Goal: Participate in discussion: Engage in conversation with other users on a specific topic

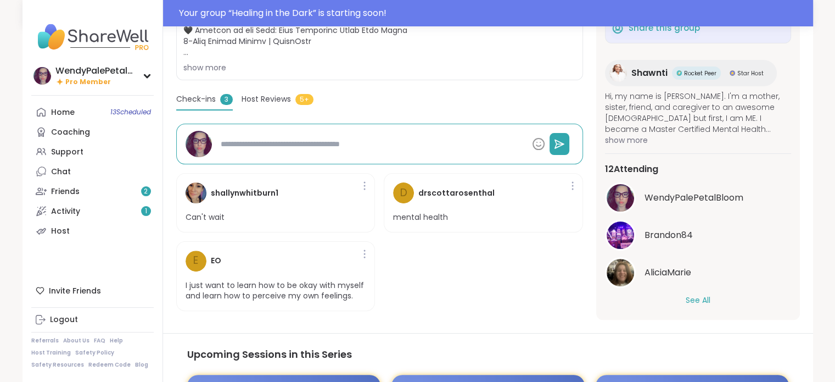
scroll to position [83, 0]
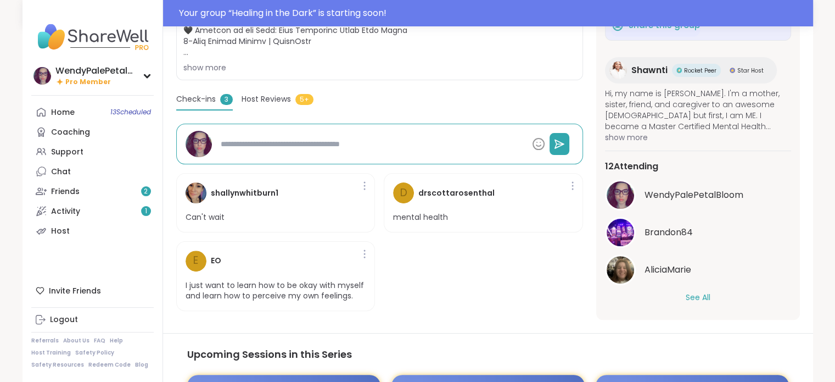
click at [693, 296] on button "See All" at bounding box center [698, 298] width 25 height 12
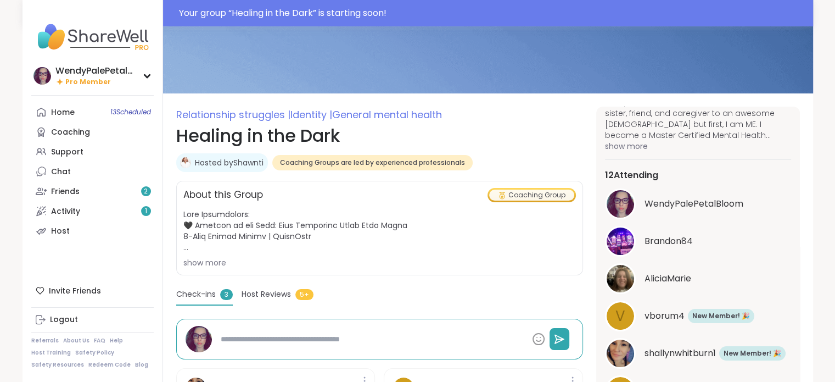
scroll to position [78, 0]
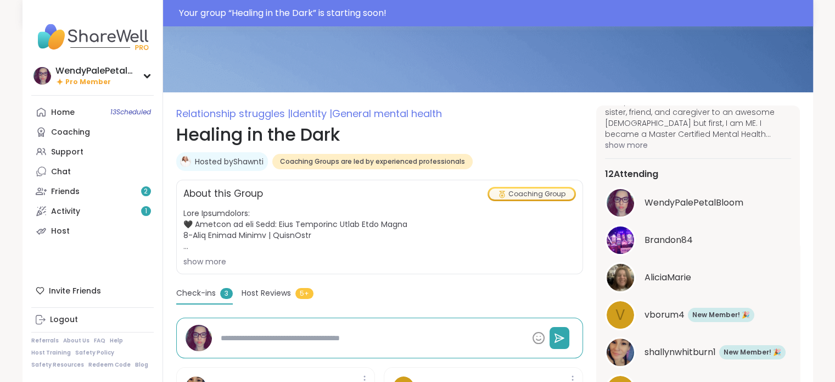
click at [522, 119] on span "Relationship struggles | Identity | General mental health" at bounding box center [379, 113] width 407 height 16
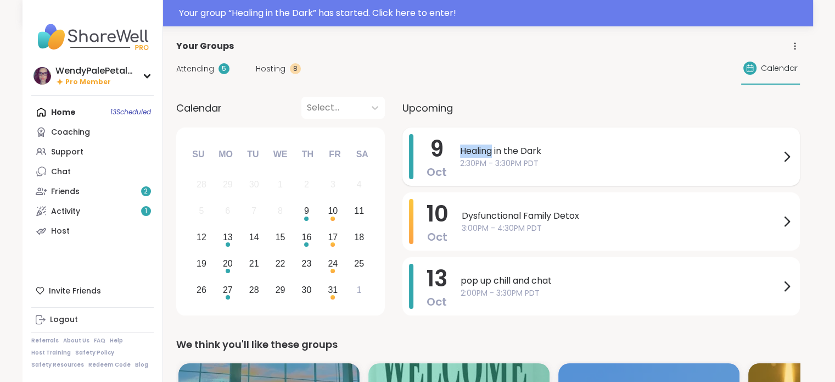
click at [488, 148] on span "Healing in the Dark" at bounding box center [620, 150] width 320 height 13
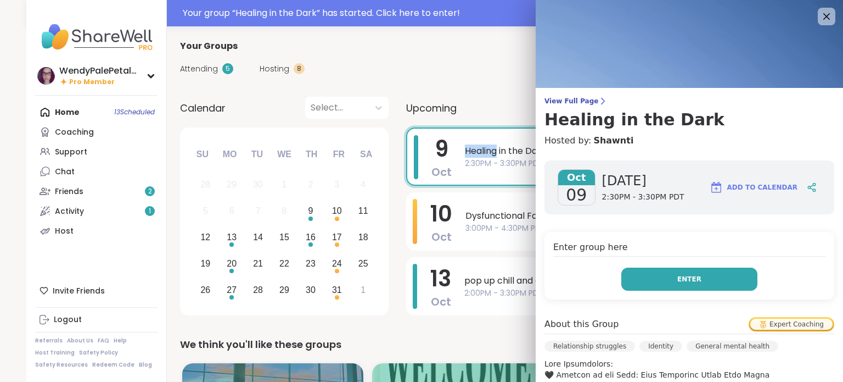
click at [641, 282] on button "Enter" at bounding box center [690, 278] width 136 height 23
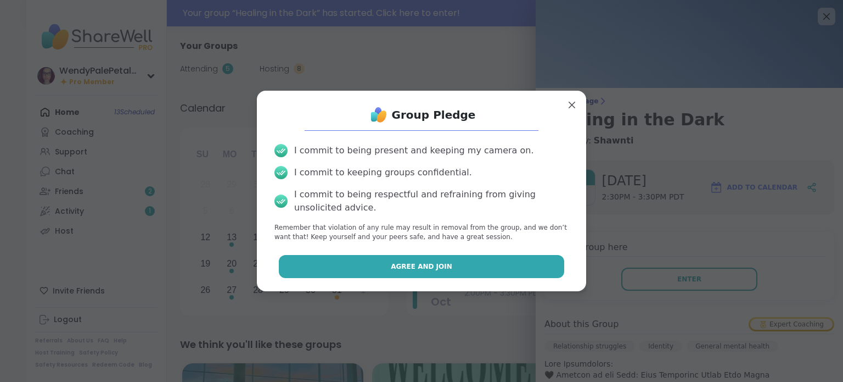
click at [444, 272] on button "Agree and Join" at bounding box center [422, 266] width 286 height 23
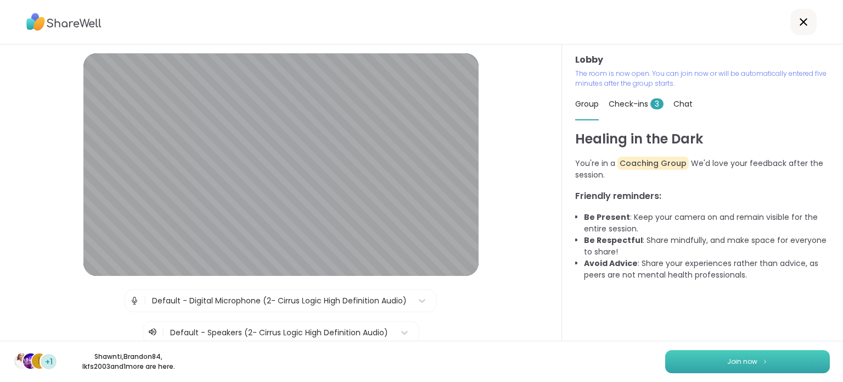
click at [698, 362] on button "Join now" at bounding box center [748, 361] width 165 height 23
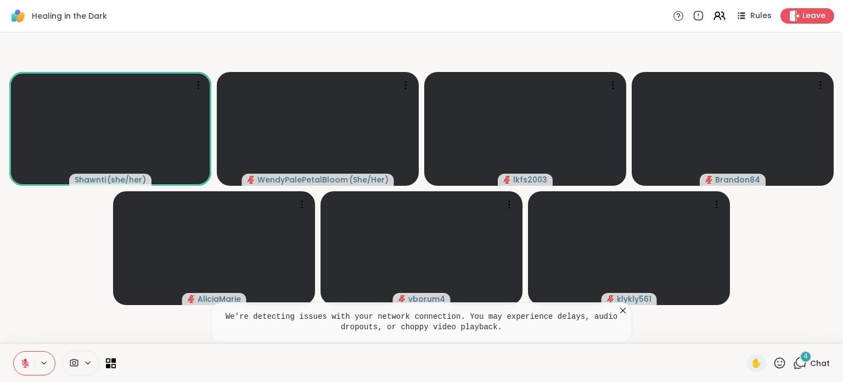
click at [628, 45] on video-player-container "Shawnti ( she/her ) WendyPalePetalBloom ( She/Her ) lkfs2003 Brandon84 AliciaMa…" at bounding box center [422, 188] width 830 height 302
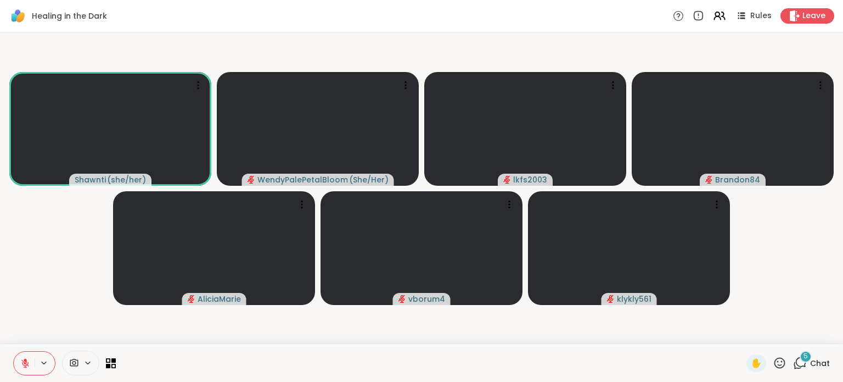
click at [799, 362] on icon at bounding box center [801, 363] width 14 height 14
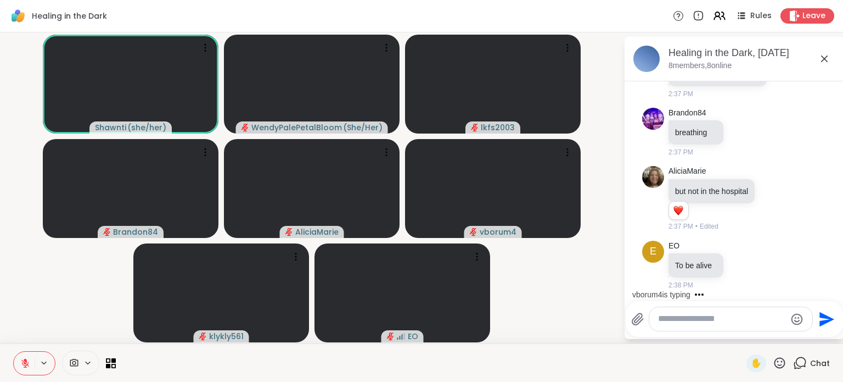
scroll to position [679, 0]
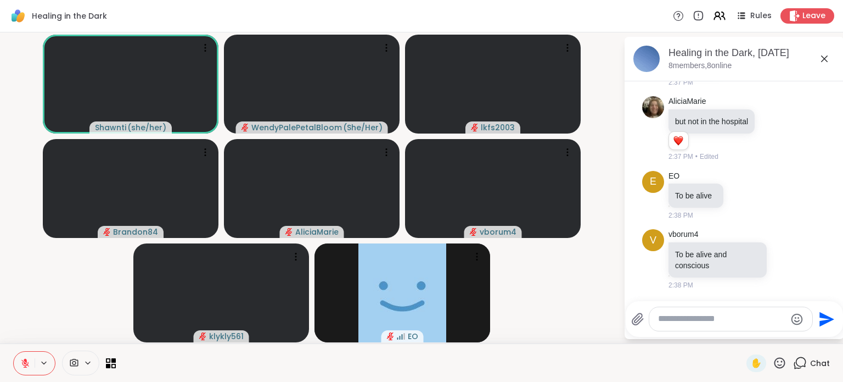
click at [626, 19] on div "Healing in the Dark Rules Leave" at bounding box center [421, 16] width 843 height 32
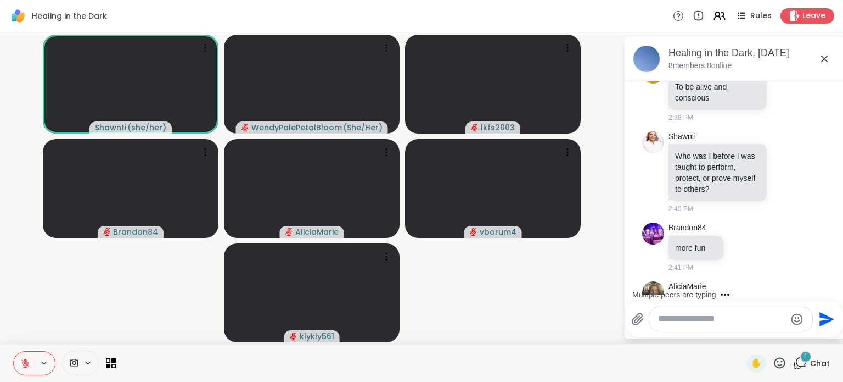
scroll to position [898, 0]
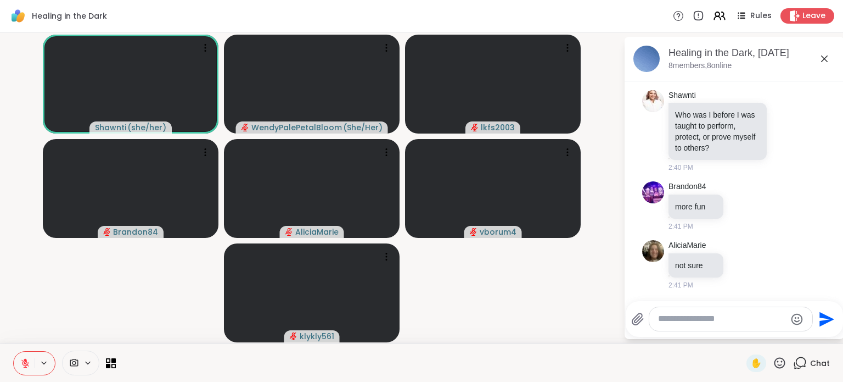
click at [745, 320] on textarea "Type your message" at bounding box center [722, 319] width 128 height 12
drag, startPoint x: 745, startPoint y: 320, endPoint x: 772, endPoint y: 324, distance: 27.2
click at [772, 324] on textarea "Type your message" at bounding box center [722, 319] width 128 height 12
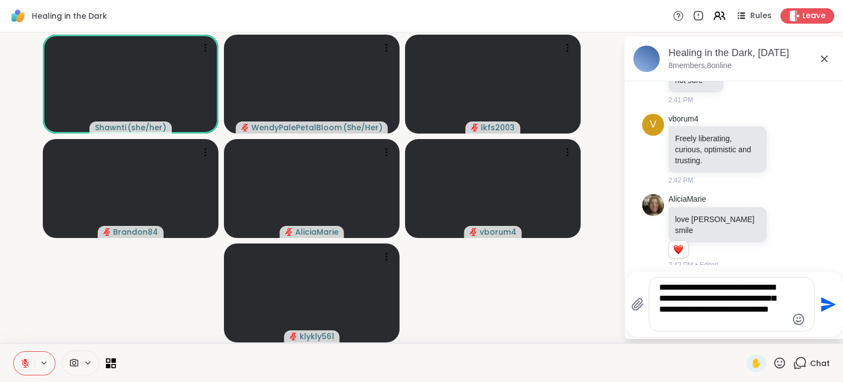
scroll to position [1081, 0]
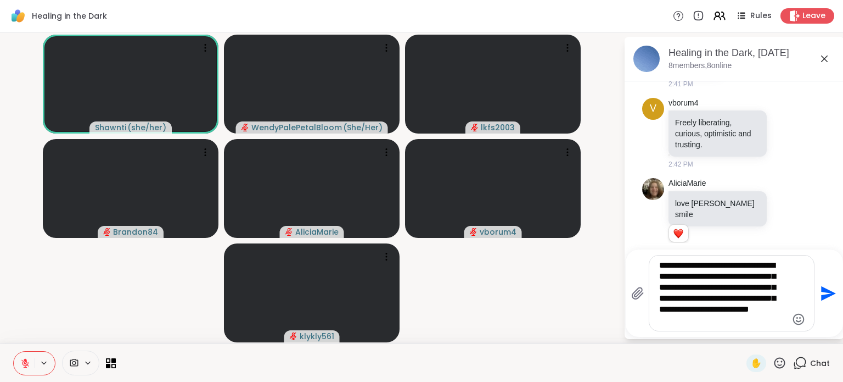
type textarea "**********"
click at [826, 294] on icon "Send" at bounding box center [828, 293] width 18 height 18
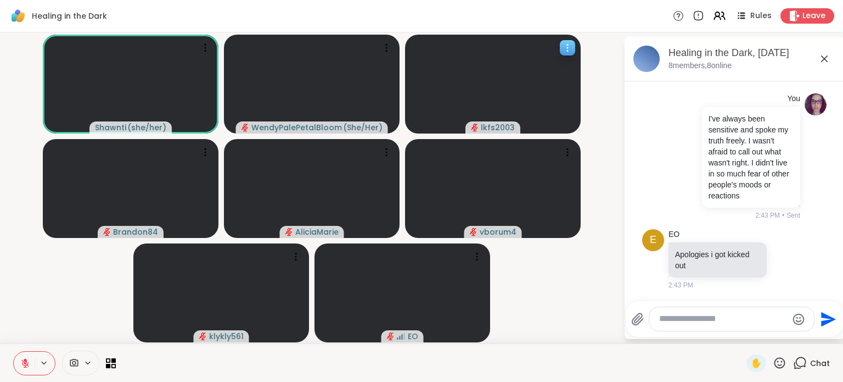
scroll to position [1392, 0]
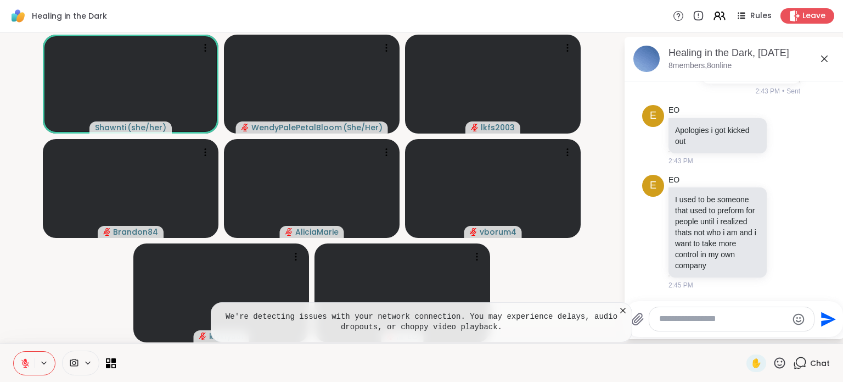
click at [623, 309] on icon at bounding box center [623, 310] width 11 height 11
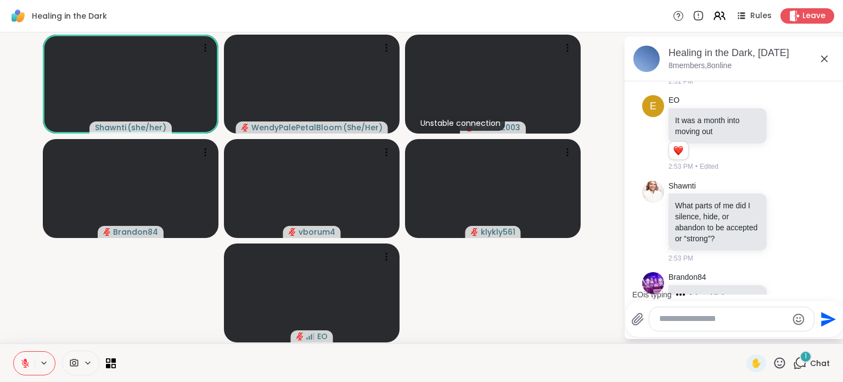
scroll to position [1766, 0]
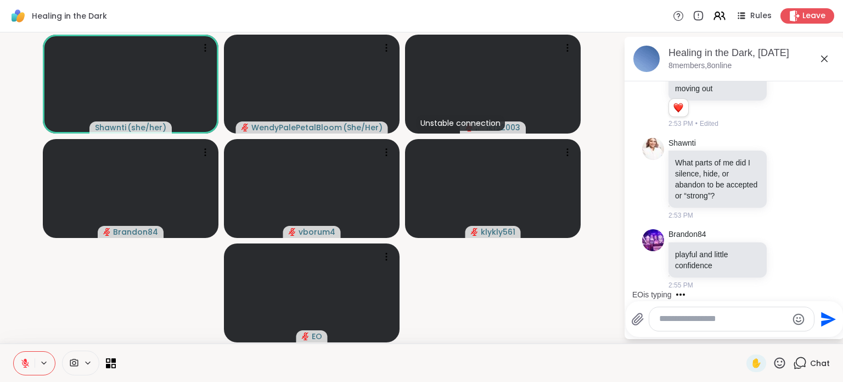
click at [715, 322] on textarea "Type your message" at bounding box center [724, 319] width 128 height 12
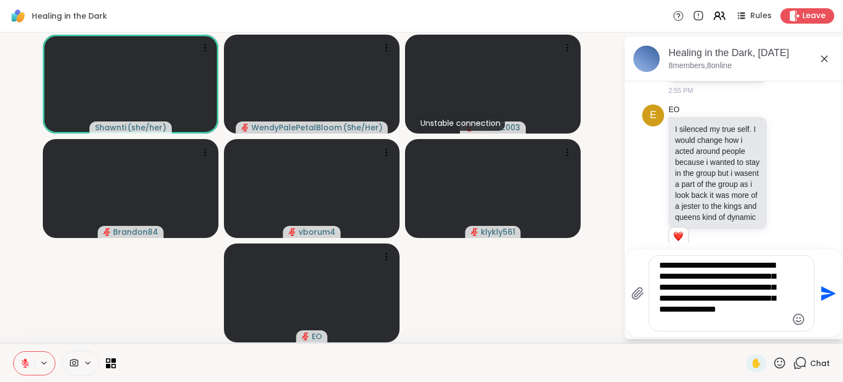
scroll to position [2001, 0]
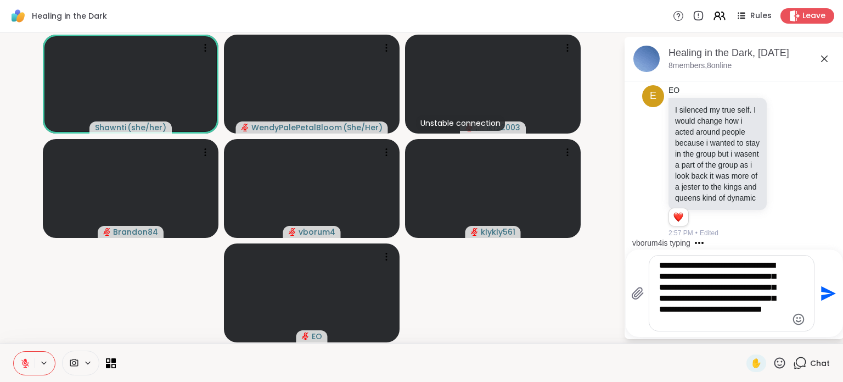
type textarea "**********"
click at [832, 294] on icon "Send" at bounding box center [829, 293] width 15 height 15
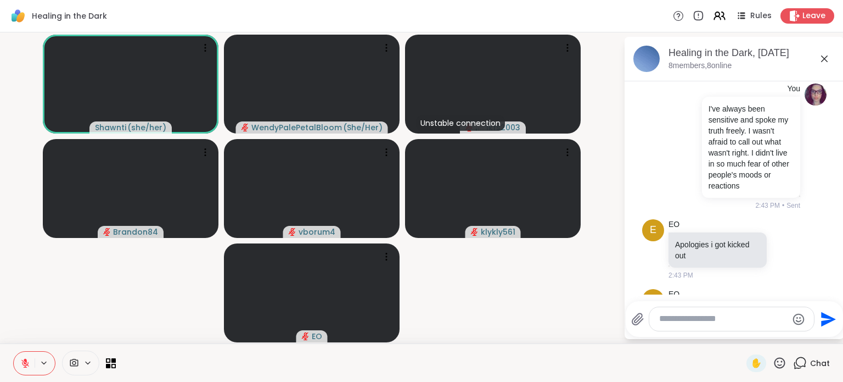
scroll to position [1239, 0]
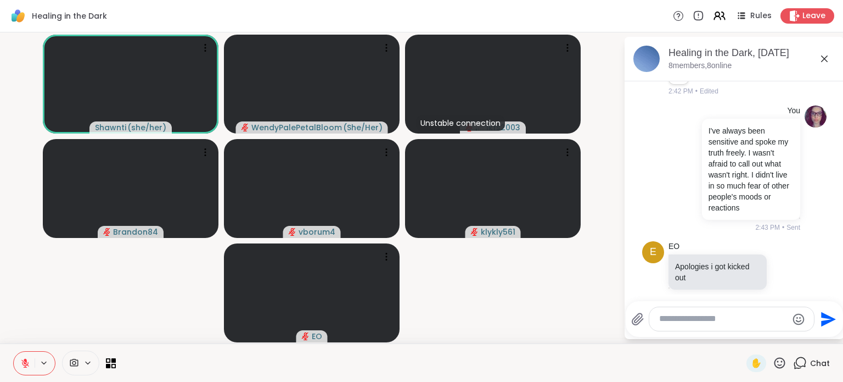
click at [29, 366] on icon at bounding box center [25, 363] width 10 height 10
click at [26, 366] on icon at bounding box center [25, 363] width 10 height 10
click at [21, 360] on icon at bounding box center [25, 363] width 10 height 10
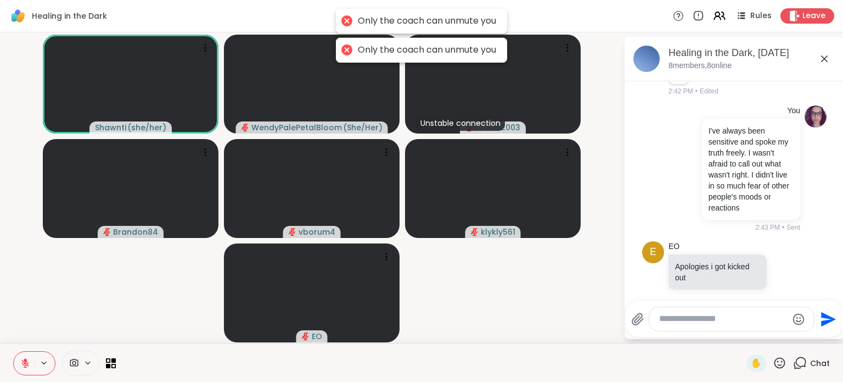
click at [43, 366] on icon at bounding box center [44, 362] width 9 height 9
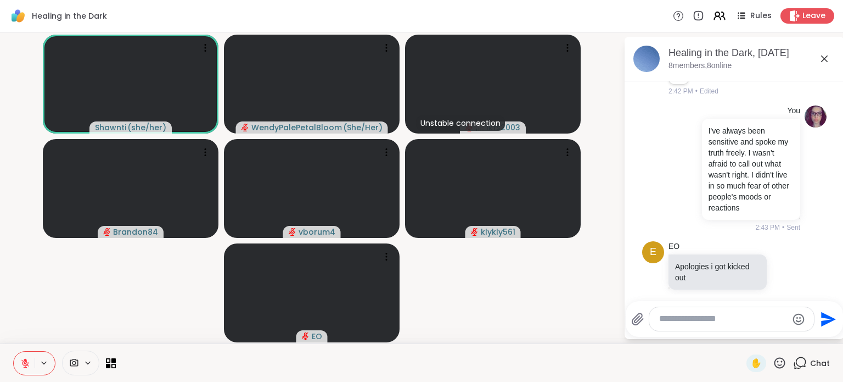
click at [692, 320] on textarea "Type your message" at bounding box center [724, 319] width 128 height 12
type textarea "**********"
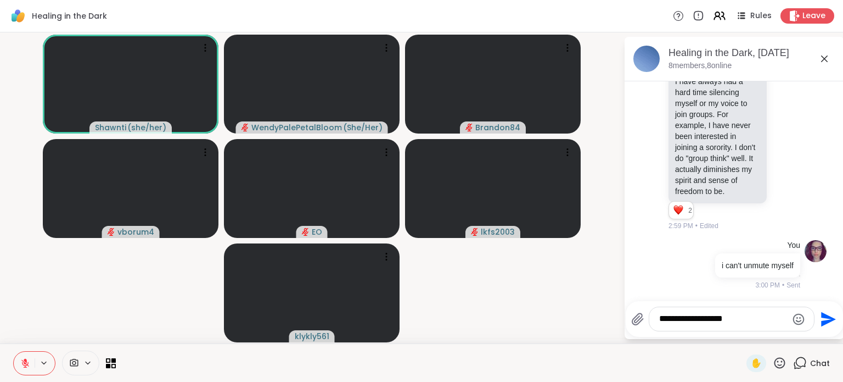
scroll to position [2467, 0]
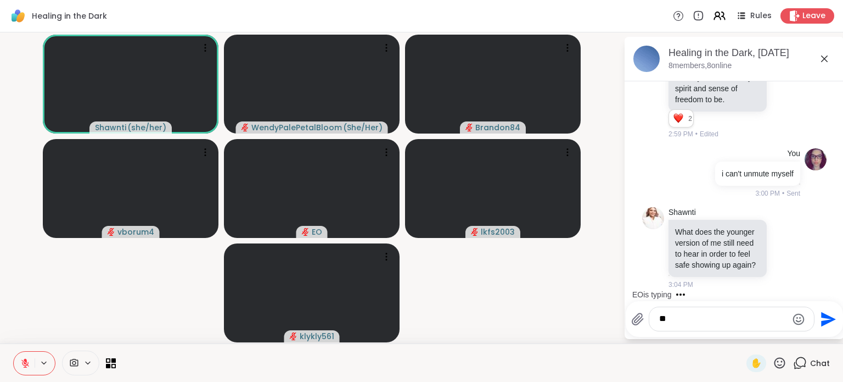
type textarea "*"
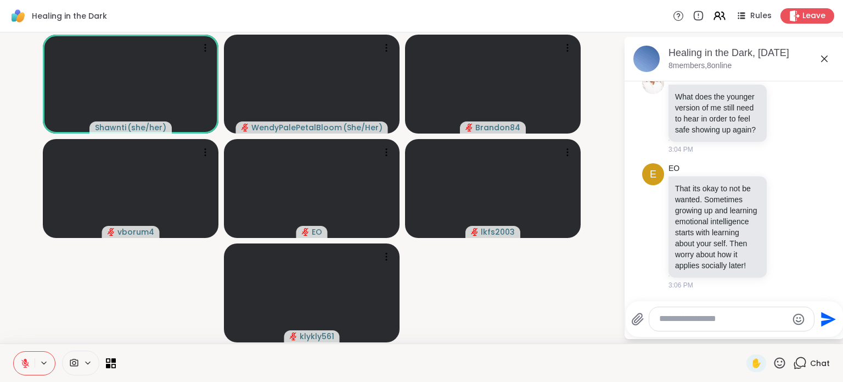
scroll to position [2705, 0]
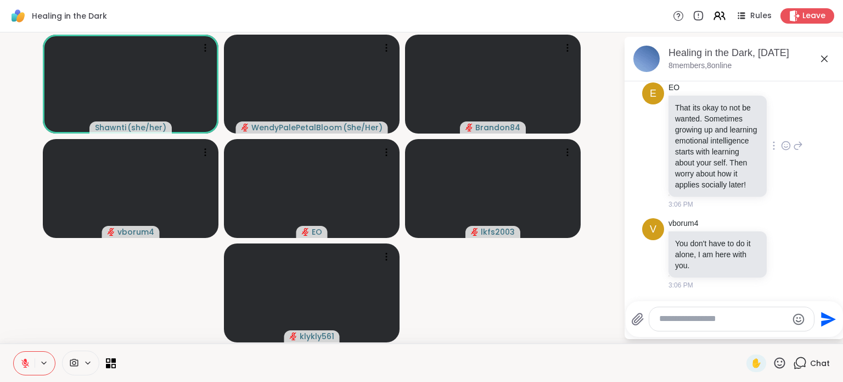
click at [781, 140] on icon at bounding box center [786, 145] width 10 height 11
click at [781, 123] on span "Select Reaction: Heart" at bounding box center [786, 127] width 10 height 11
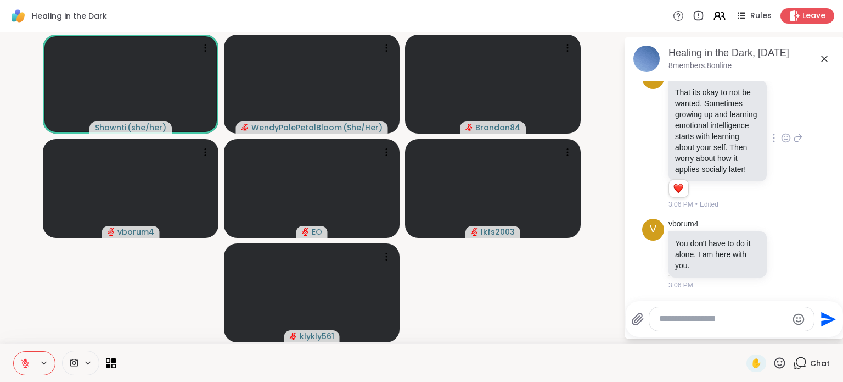
scroll to position [2720, 0]
click at [671, 321] on textarea "Type your message" at bounding box center [724, 319] width 128 height 12
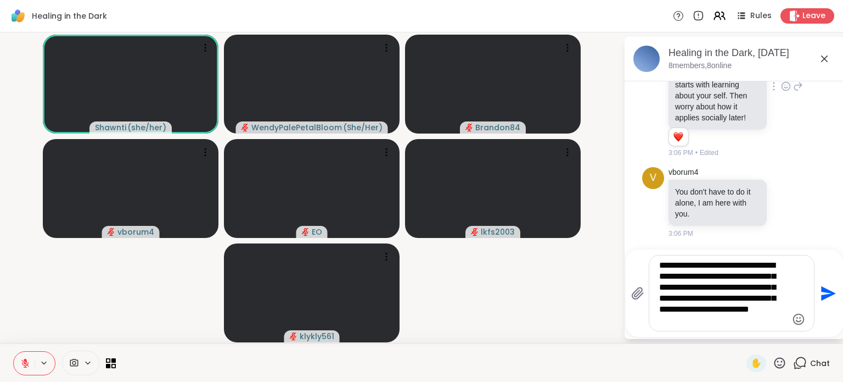
scroll to position [2787, 0]
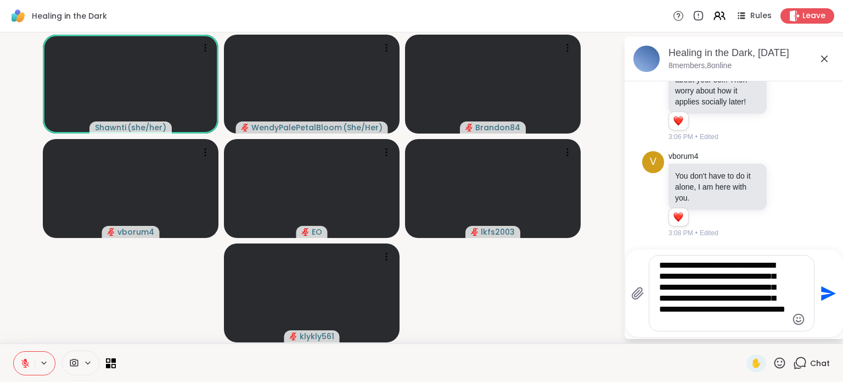
click at [675, 300] on textarea "**********" at bounding box center [724, 293] width 128 height 66
click at [720, 303] on textarea "**********" at bounding box center [724, 293] width 128 height 66
type textarea "**********"
click at [828, 298] on icon "Send" at bounding box center [828, 293] width 18 height 18
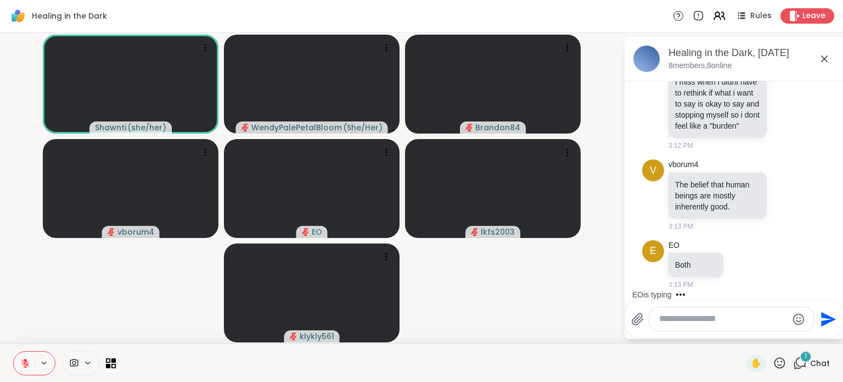
scroll to position [3274, 0]
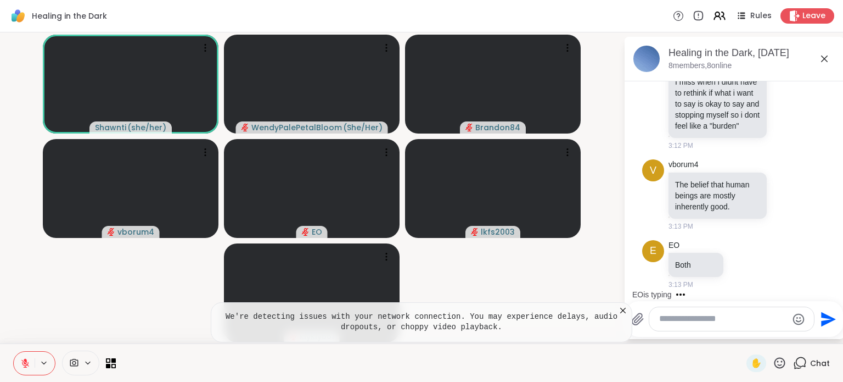
click at [697, 320] on textarea "Type your message" at bounding box center [724, 319] width 128 height 12
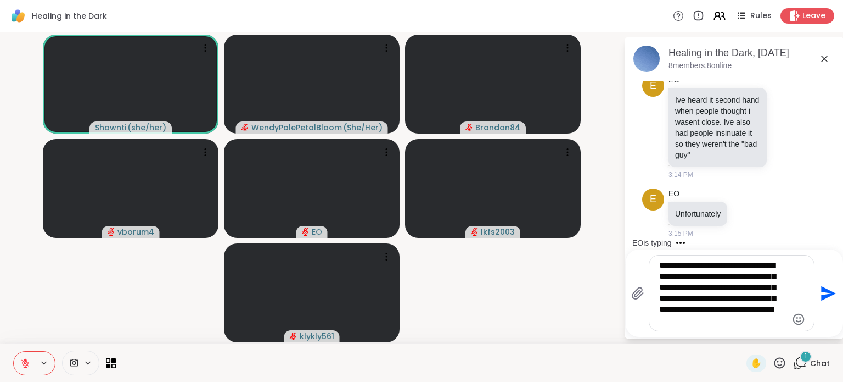
scroll to position [3508, 0]
click at [698, 367] on div at bounding box center [431, 362] width 618 height 25
click at [762, 326] on textarea "**********" at bounding box center [724, 293] width 128 height 66
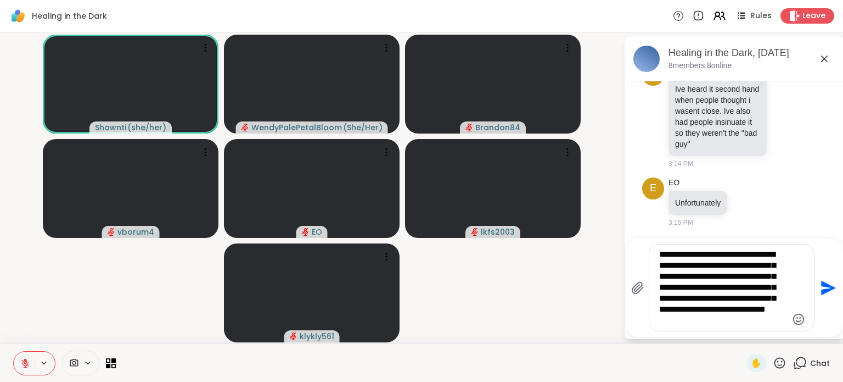
type textarea "**********"
click at [830, 289] on icon "Send" at bounding box center [829, 287] width 15 height 15
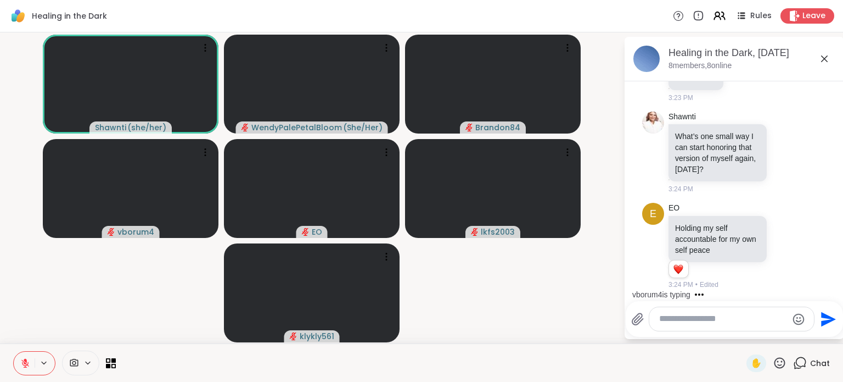
scroll to position [3960, 0]
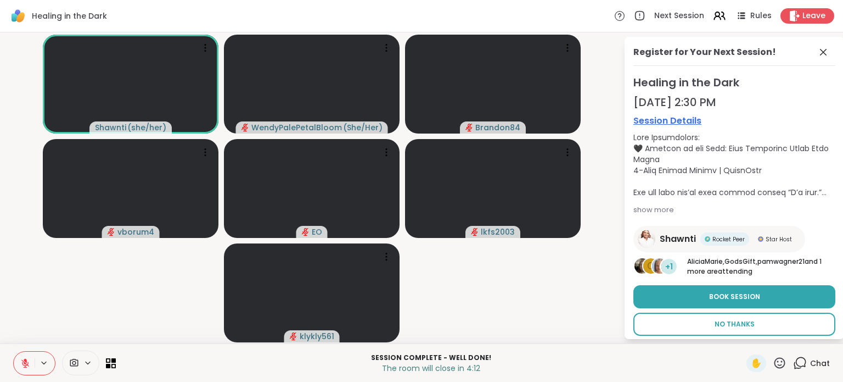
click at [745, 325] on span "No Thanks" at bounding box center [735, 324] width 40 height 10
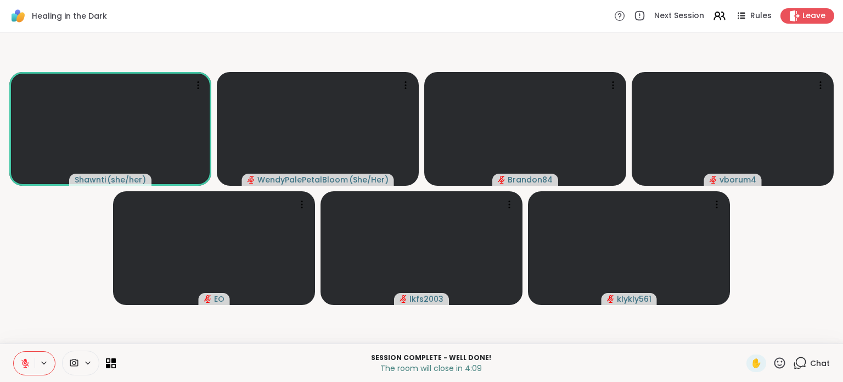
click at [797, 361] on div at bounding box center [801, 363] width 14 height 14
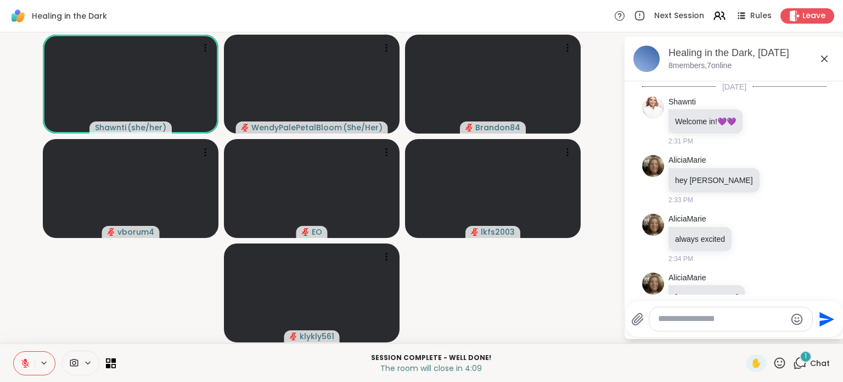
scroll to position [4099, 0]
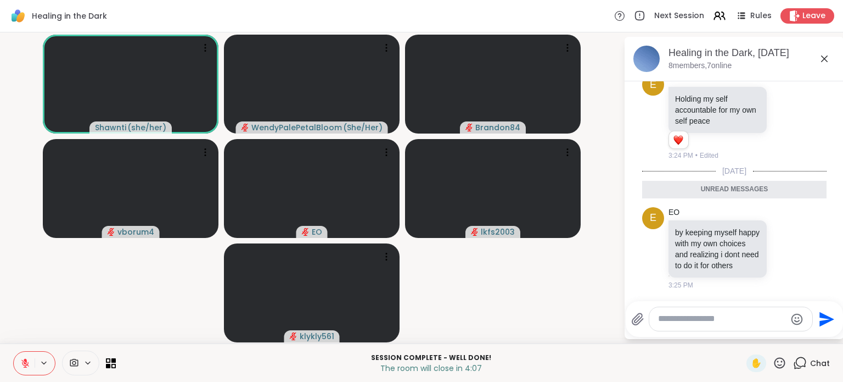
click at [729, 323] on textarea "Type your message" at bounding box center [722, 319] width 128 height 12
drag, startPoint x: 729, startPoint y: 323, endPoint x: 736, endPoint y: 329, distance: 9.0
click at [736, 329] on div at bounding box center [731, 319] width 163 height 24
click at [733, 320] on textarea "Type your message" at bounding box center [722, 319] width 128 height 12
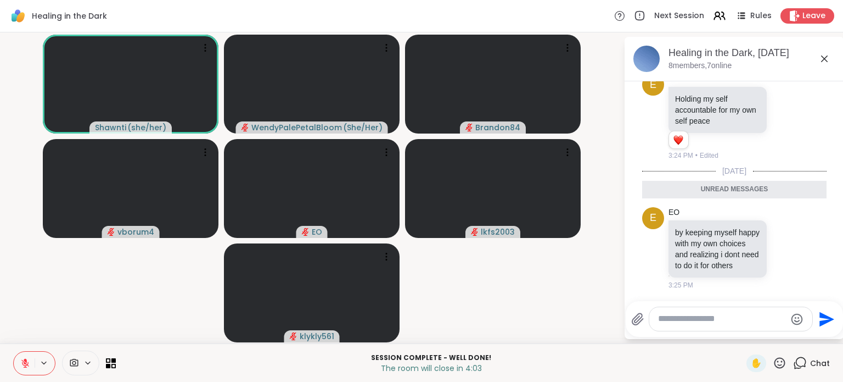
type textarea "*"
type textarea "**********"
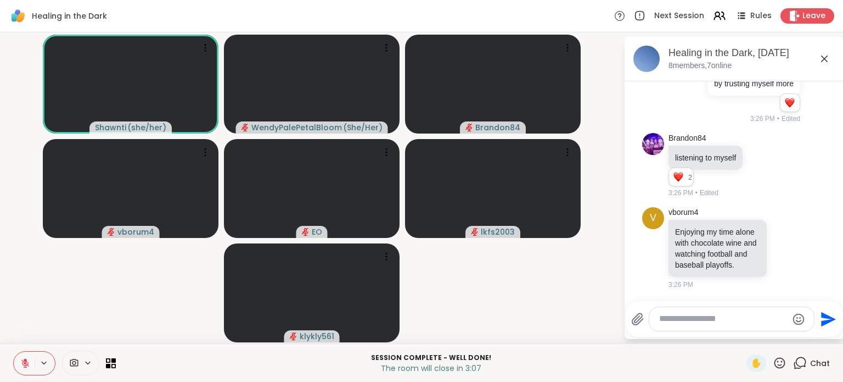
scroll to position [4366, 0]
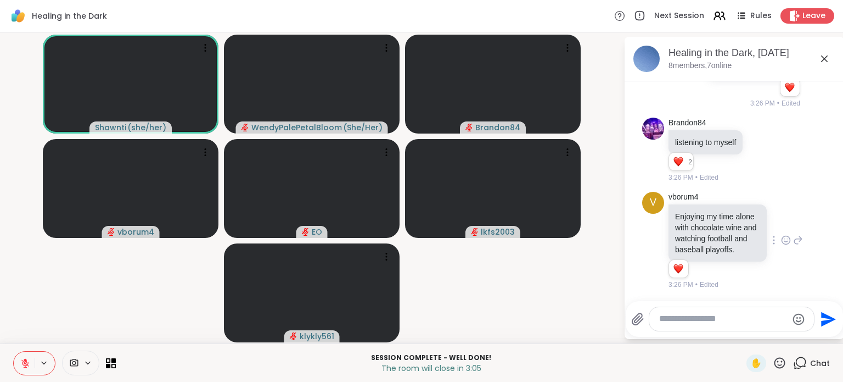
click at [788, 239] on icon at bounding box center [788, 239] width 0 height 0
click at [781, 220] on div "Select Reaction: Heart" at bounding box center [786, 222] width 10 height 10
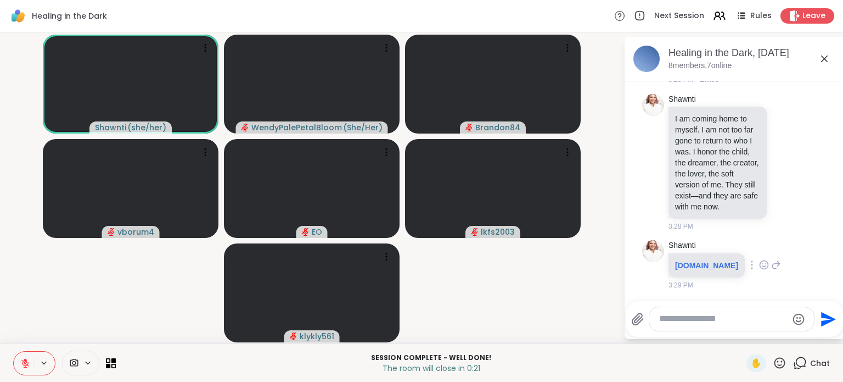
scroll to position [5013, 0]
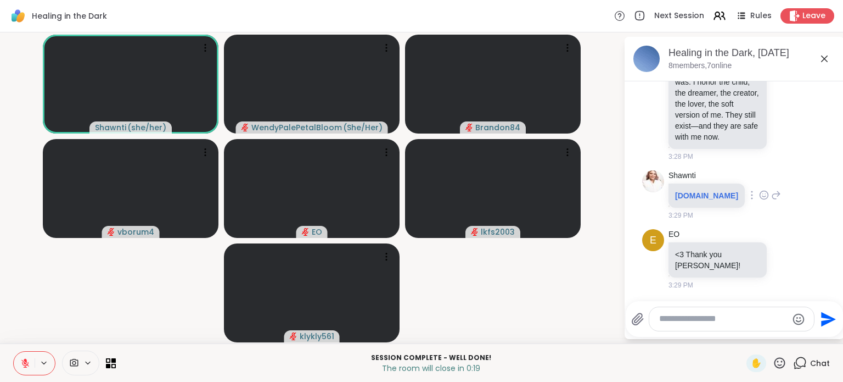
click at [767, 195] on icon at bounding box center [764, 194] width 10 height 11
click at [766, 180] on div "Select Reaction: Heart" at bounding box center [764, 177] width 10 height 10
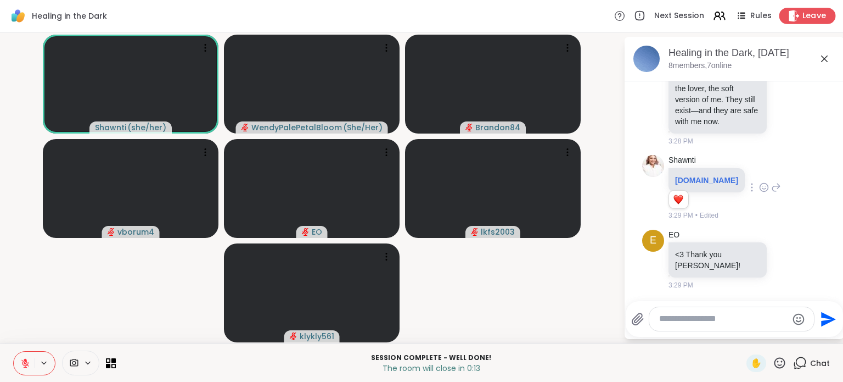
click at [803, 18] on span "Leave" at bounding box center [815, 16] width 24 height 12
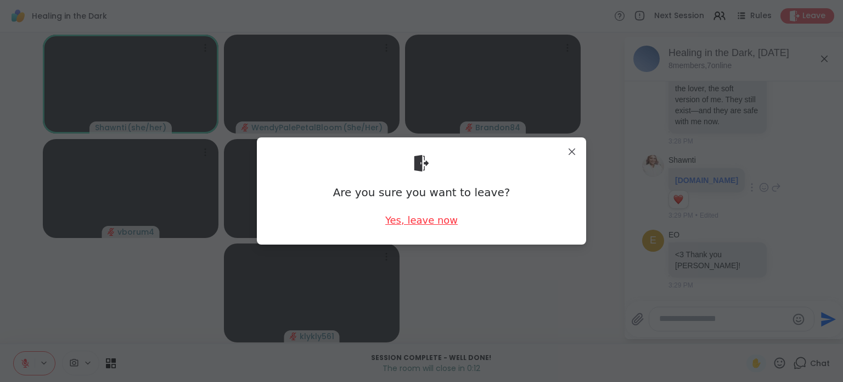
click at [437, 221] on div "Yes, leave now" at bounding box center [422, 220] width 72 height 14
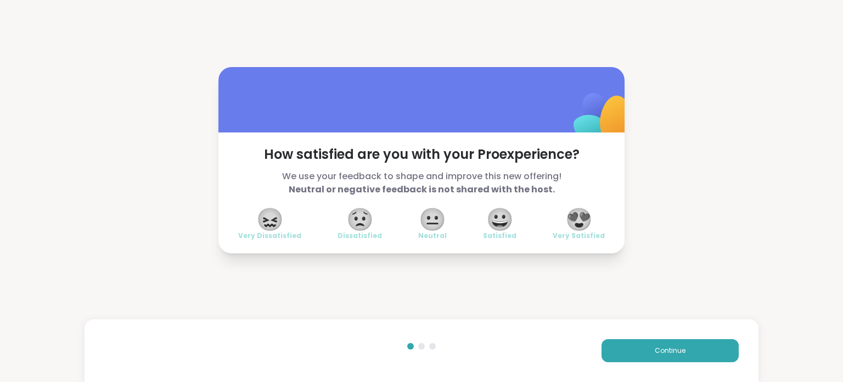
click at [576, 221] on span "😍" at bounding box center [579, 219] width 27 height 20
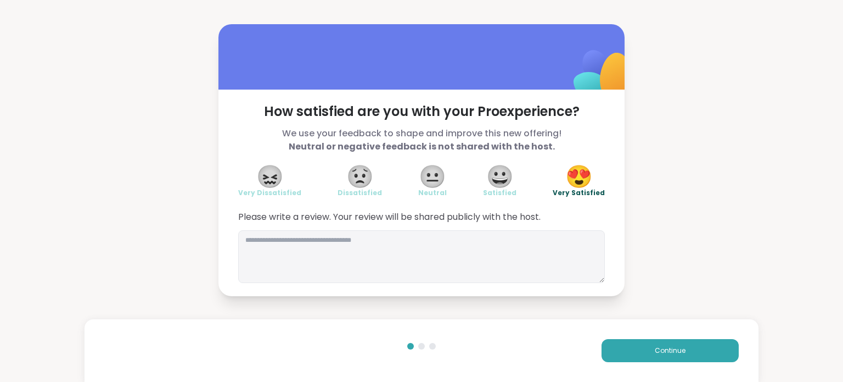
click at [661, 165] on div "How satisfied are you with your Pro experience? We use your feedback to shape a…" at bounding box center [421, 160] width 843 height 320
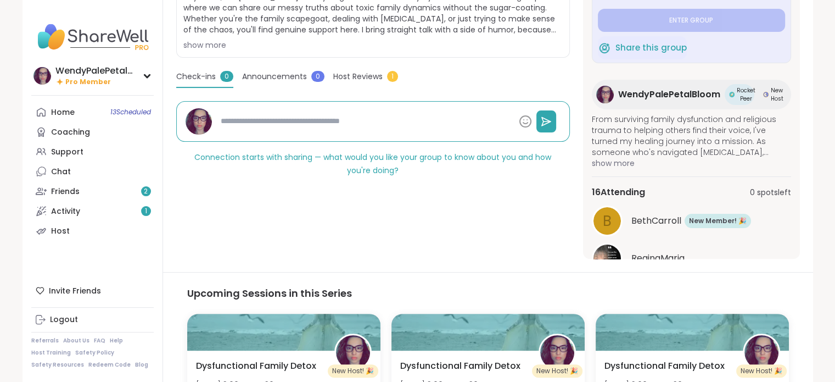
scroll to position [572, 0]
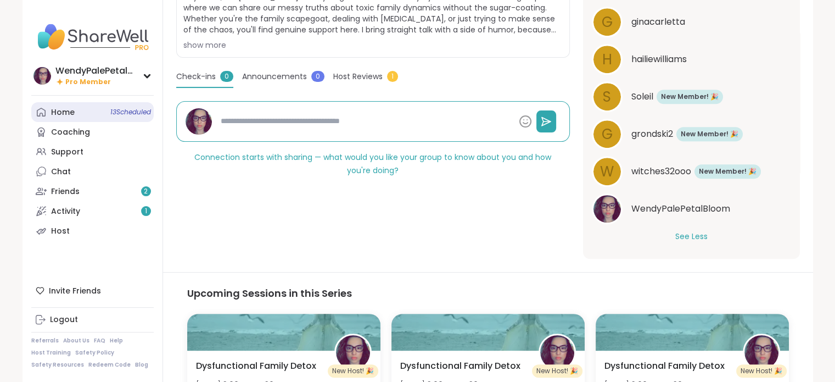
click at [57, 116] on div "Home 13 Scheduled" at bounding box center [63, 112] width 24 height 11
type textarea "*"
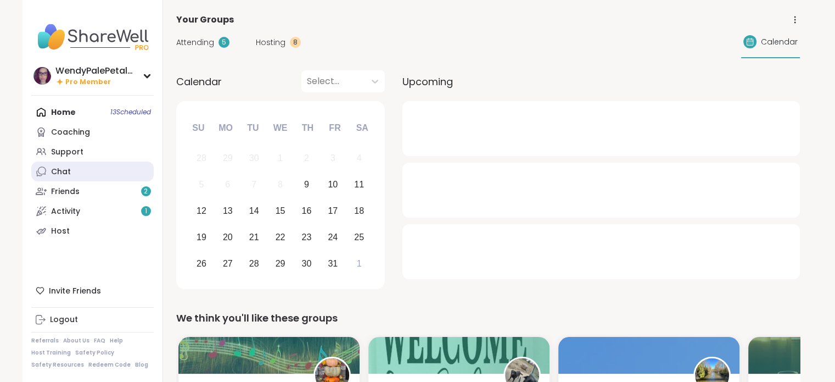
click at [62, 170] on div "Chat" at bounding box center [61, 171] width 20 height 11
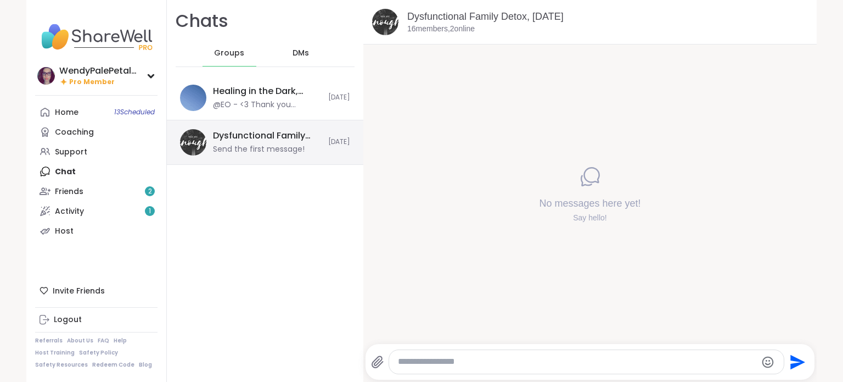
click at [284, 144] on div "Send the first message!" at bounding box center [259, 149] width 92 height 11
click at [292, 154] on div "Dysfunctional Family Detox, Oct 10 Send the first message! Today" at bounding box center [265, 142] width 197 height 44
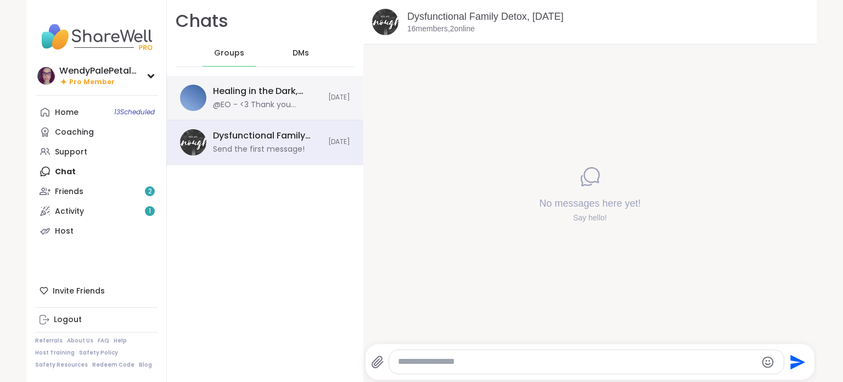
click at [280, 105] on div "@EO - <3 Thank you Shawnti!" at bounding box center [267, 104] width 109 height 11
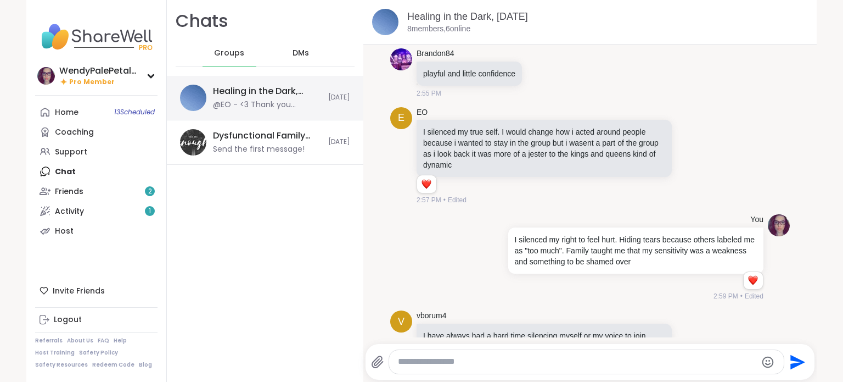
scroll to position [3675, 0]
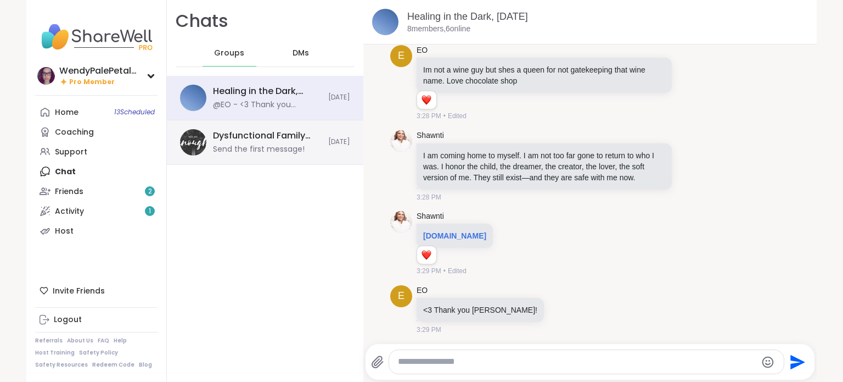
click at [238, 154] on div "Send the first message!" at bounding box center [259, 149] width 92 height 11
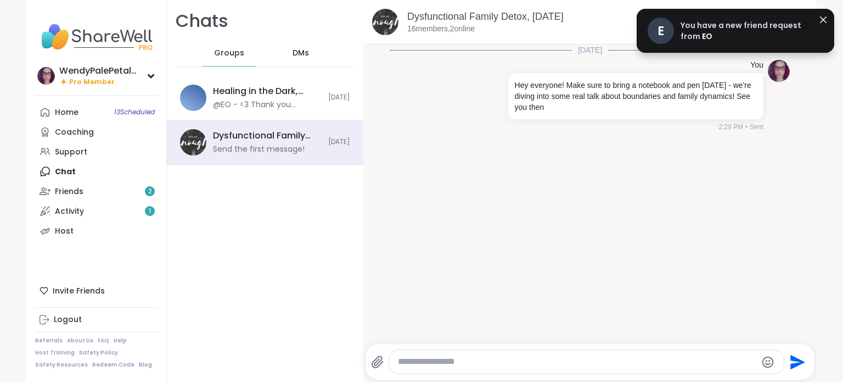
click at [293, 55] on span "DMs" at bounding box center [301, 53] width 16 height 11
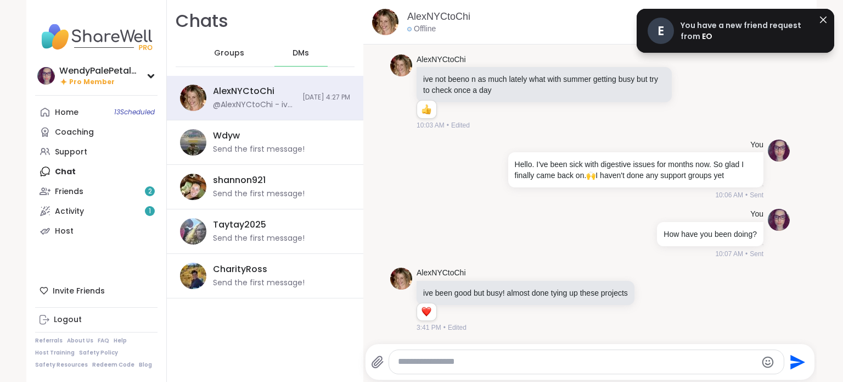
scroll to position [6496, 0]
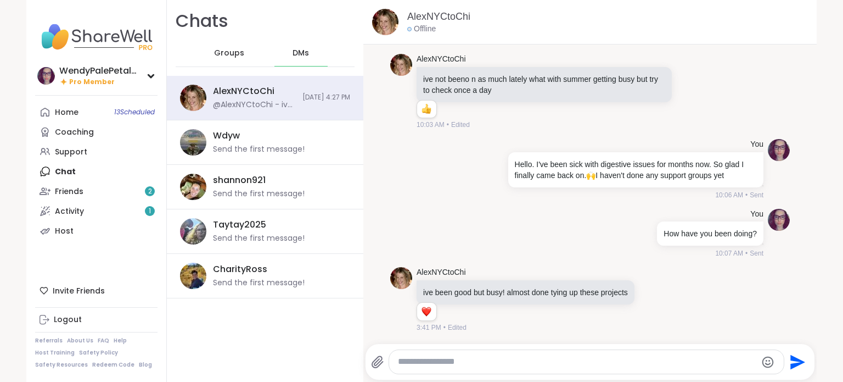
click at [219, 55] on span "Groups" at bounding box center [229, 53] width 30 height 11
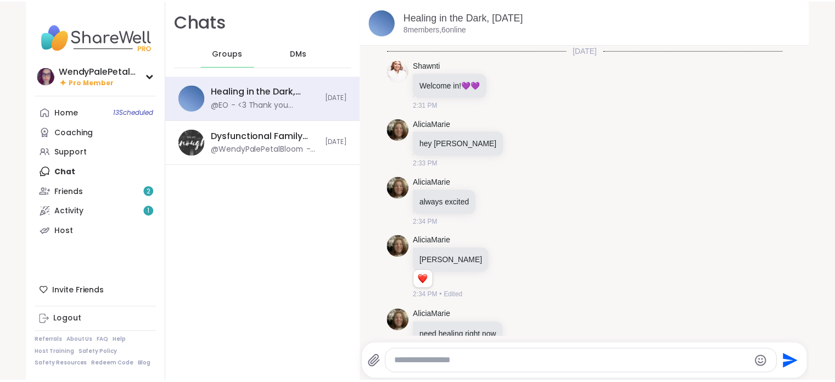
scroll to position [3675, 0]
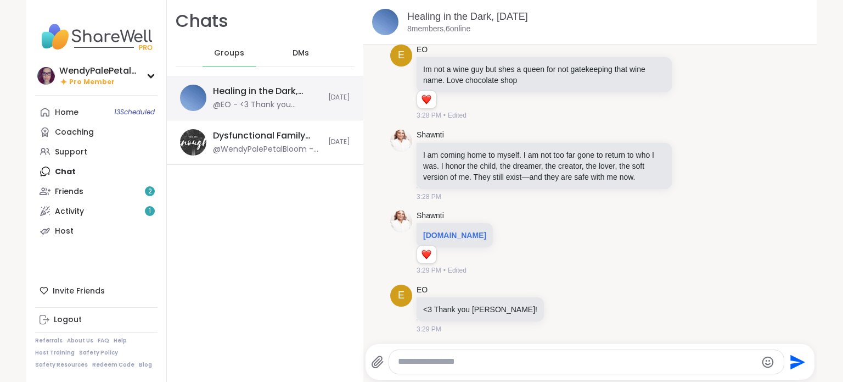
click at [266, 100] on div "@EO - <3 Thank you Shawnti!" at bounding box center [267, 104] width 109 height 11
click at [453, 235] on link "[DOMAIN_NAME]" at bounding box center [454, 235] width 63 height 9
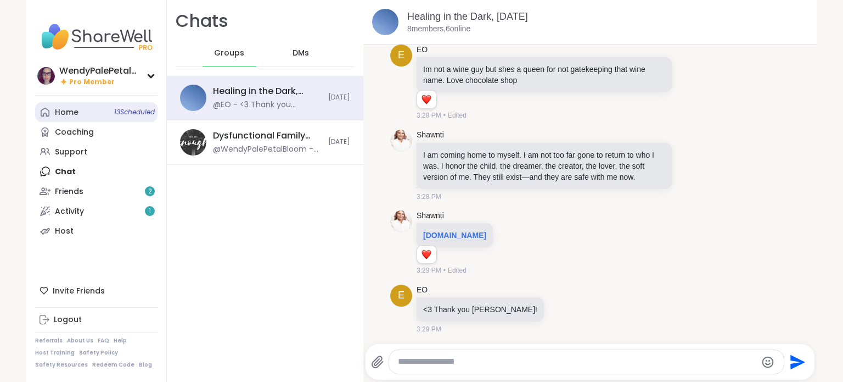
click at [58, 108] on div "Home 13 Scheduled" at bounding box center [67, 112] width 24 height 11
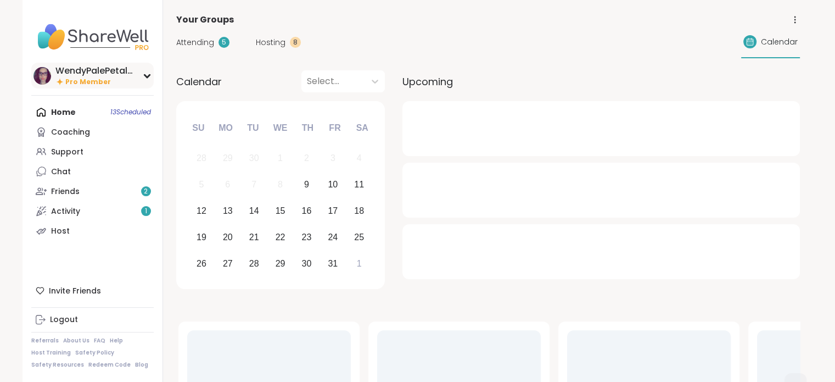
click at [112, 70] on div "WendyPalePetalBloom" at bounding box center [96, 71] width 82 height 12
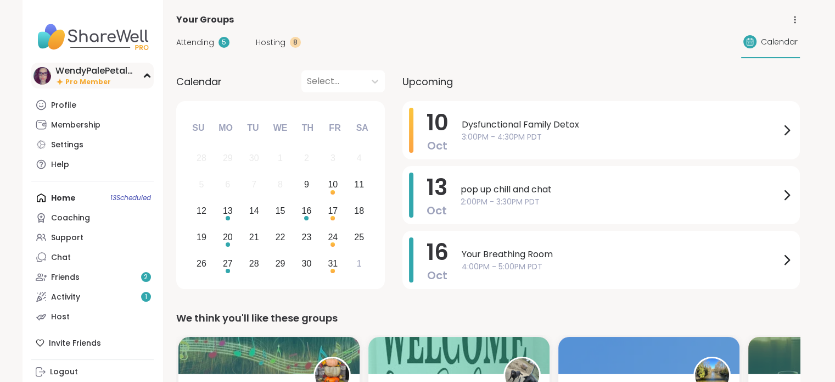
click at [111, 70] on div "WendyPalePetalBloom" at bounding box center [96, 71] width 82 height 12
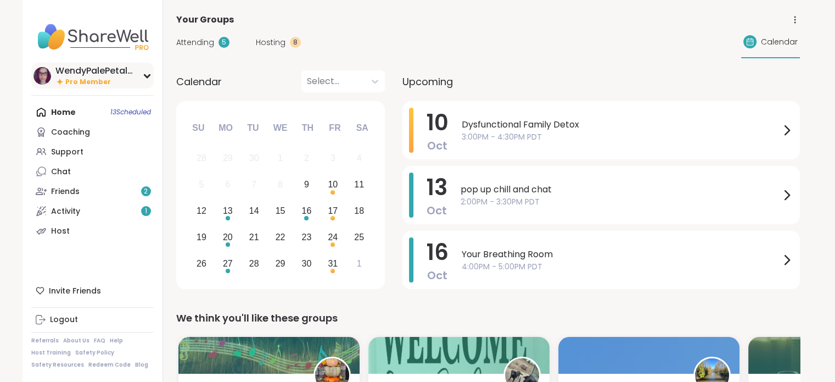
click at [114, 74] on div "WendyPalePetalBloom" at bounding box center [96, 71] width 82 height 12
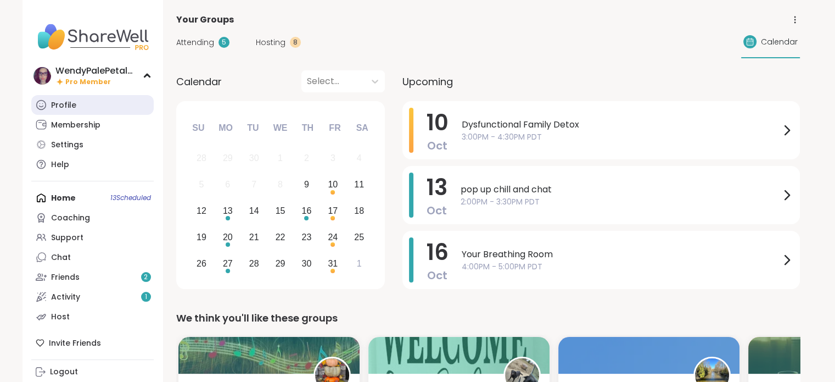
click at [71, 110] on link "Profile" at bounding box center [92, 105] width 122 height 20
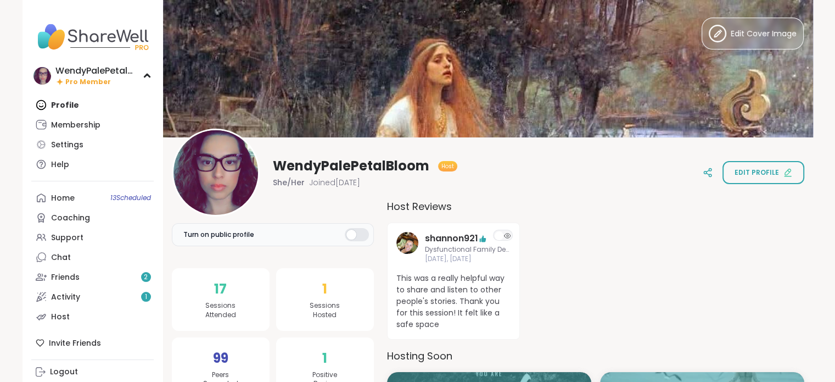
click at [569, 187] on div "WendyPalePetalBloom Host She/Her Joined Sep 2024 Edit profile" at bounding box center [488, 173] width 633 height 88
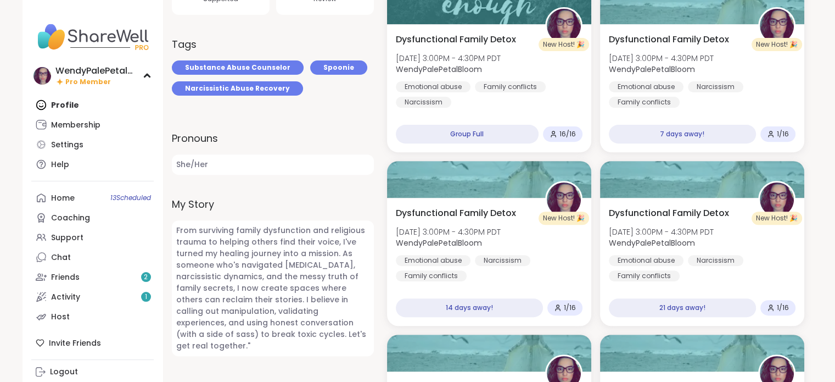
scroll to position [378, 0]
